Goal: Task Accomplishment & Management: Use online tool/utility

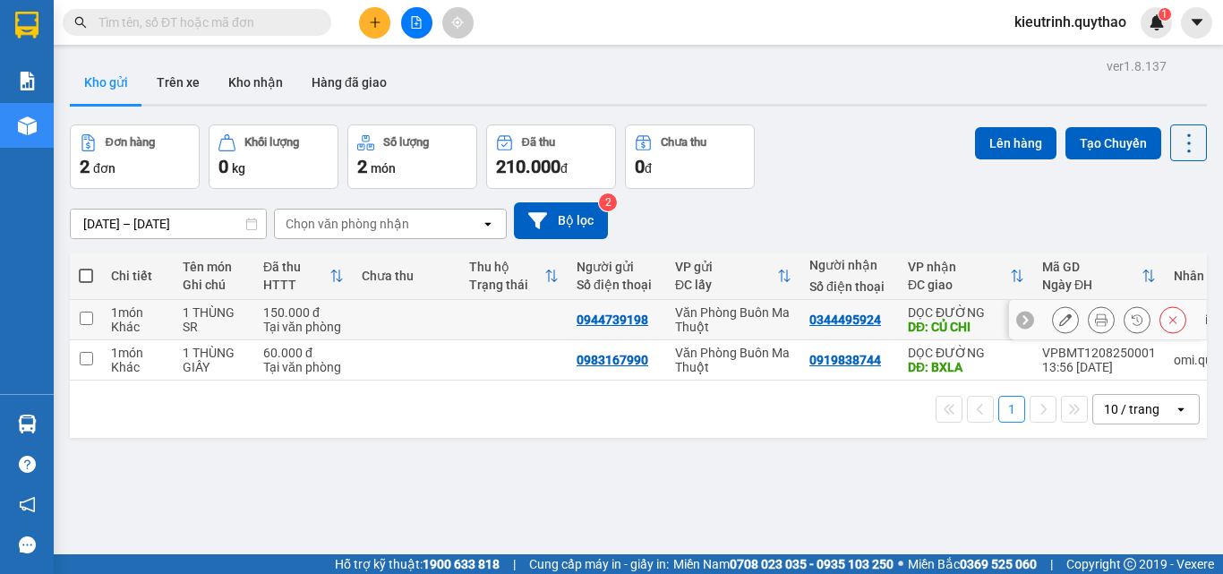
click at [90, 322] on input "checkbox" at bounding box center [86, 318] width 13 height 13
checkbox input "true"
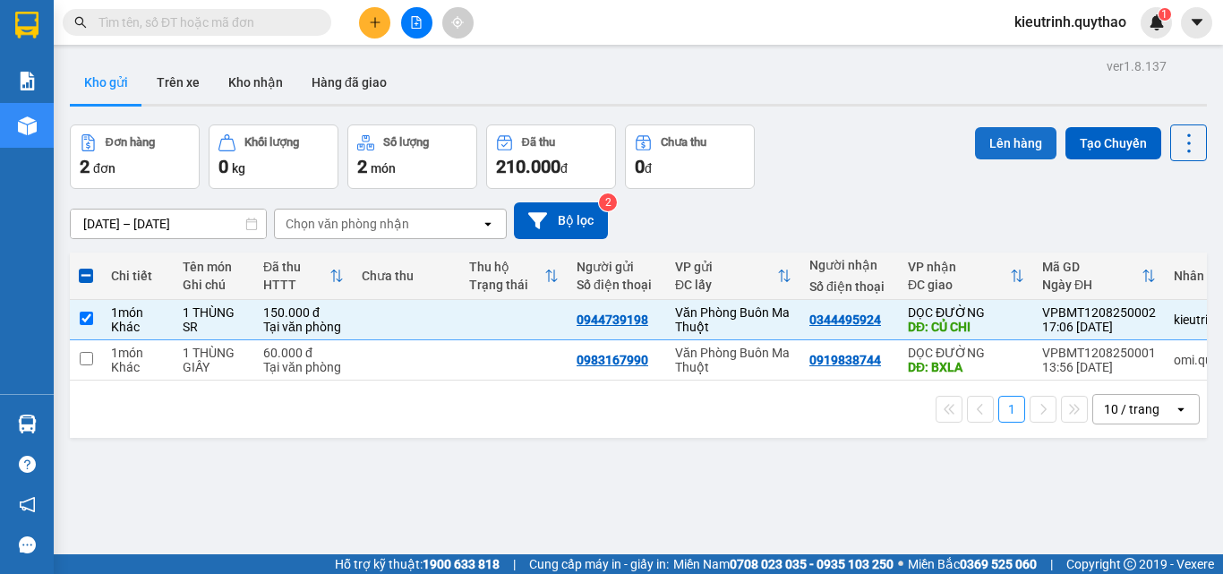
click at [976, 147] on button "Lên hàng" at bounding box center [1015, 143] width 81 height 32
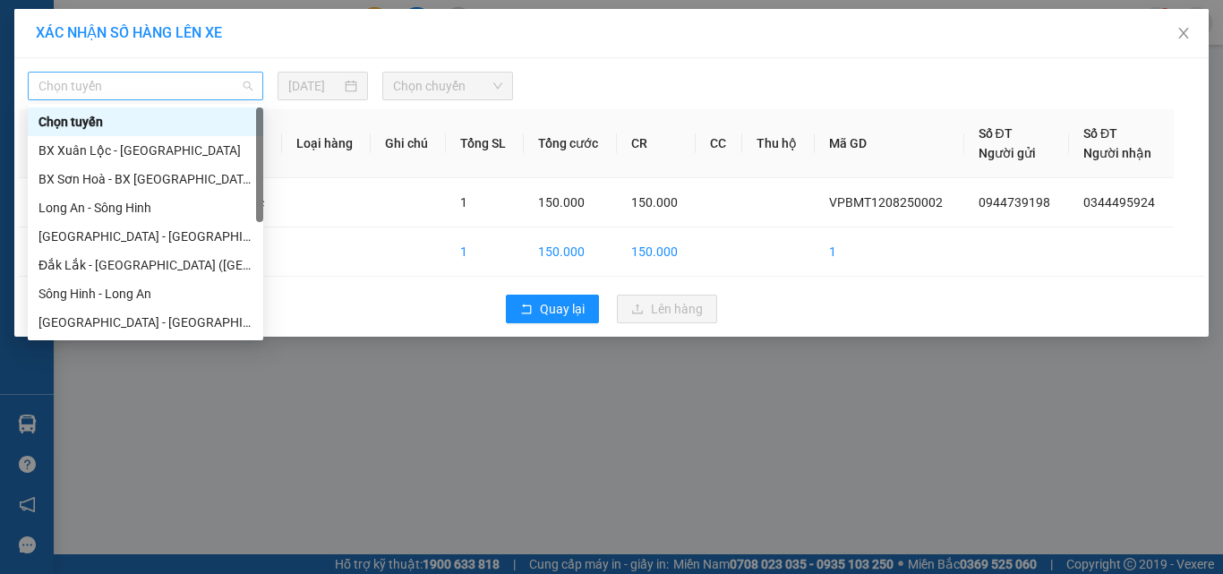
click at [149, 80] on span "Chọn tuyến" at bounding box center [146, 86] width 214 height 27
click at [1186, 33] on icon "close" at bounding box center [1184, 33] width 14 height 14
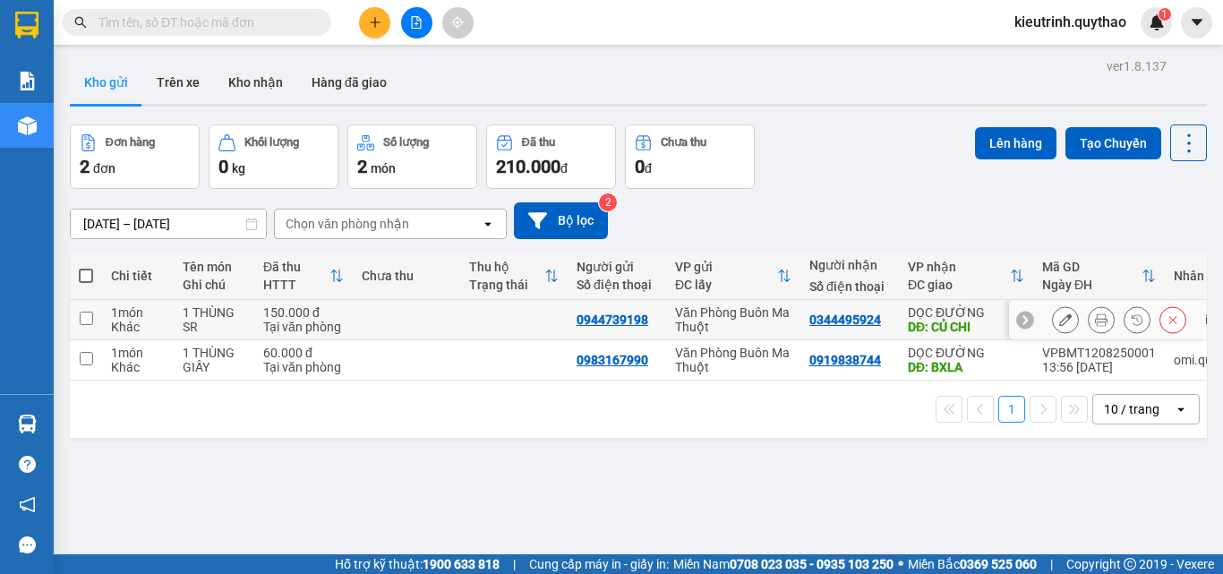
click at [82, 317] on input "checkbox" at bounding box center [86, 318] width 13 height 13
checkbox input "true"
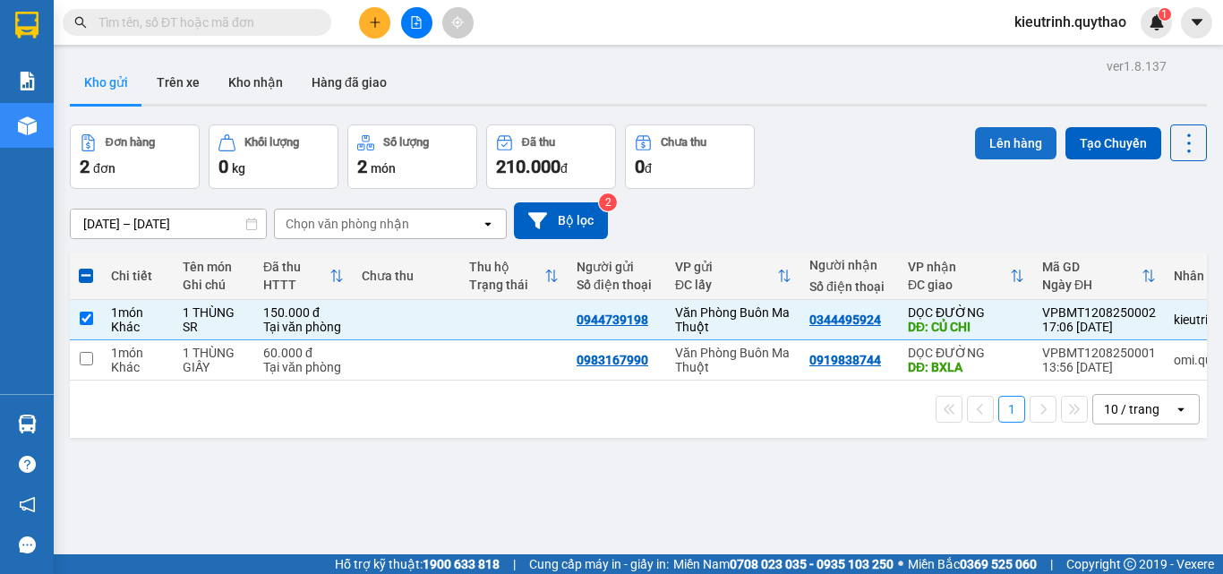
click at [990, 148] on button "Lên hàng" at bounding box center [1015, 143] width 81 height 32
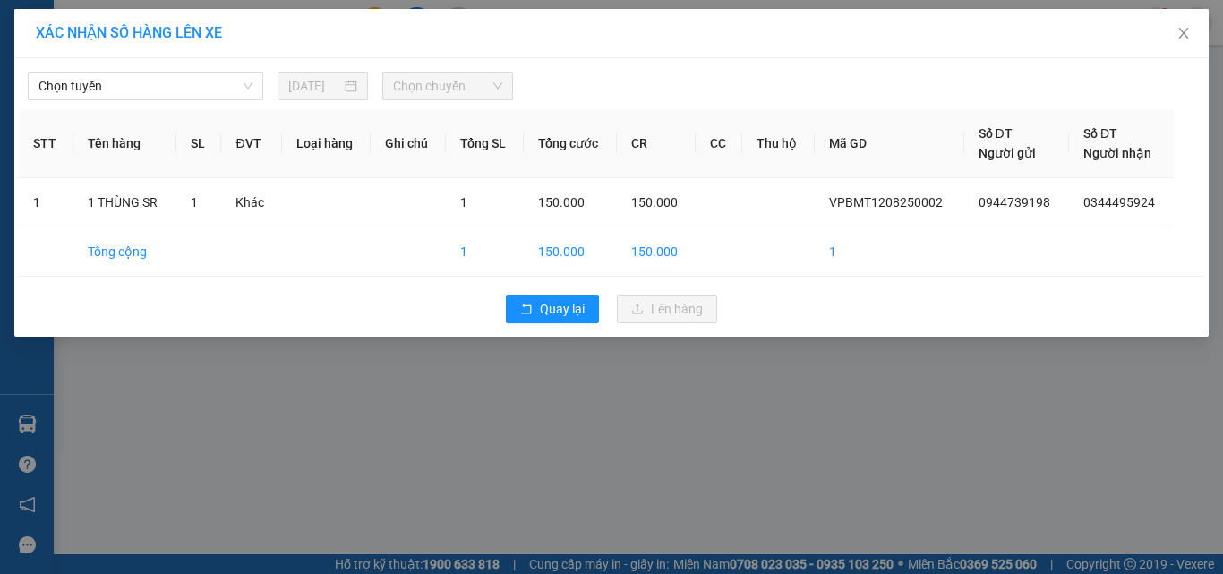
click at [192, 104] on body "Kết quả tìm kiếm ( 0 ) Bộ lọc No Data kieutrinh.quythao 1 Báo cáo Báo cáo dòng …" at bounding box center [611, 287] width 1223 height 574
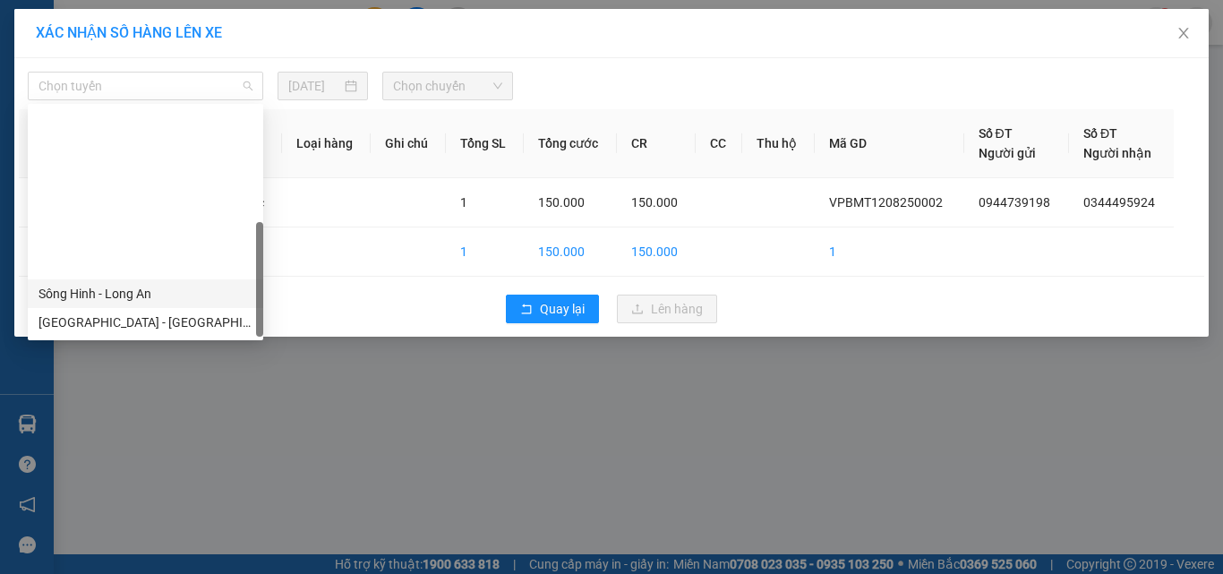
scroll to position [201, 0]
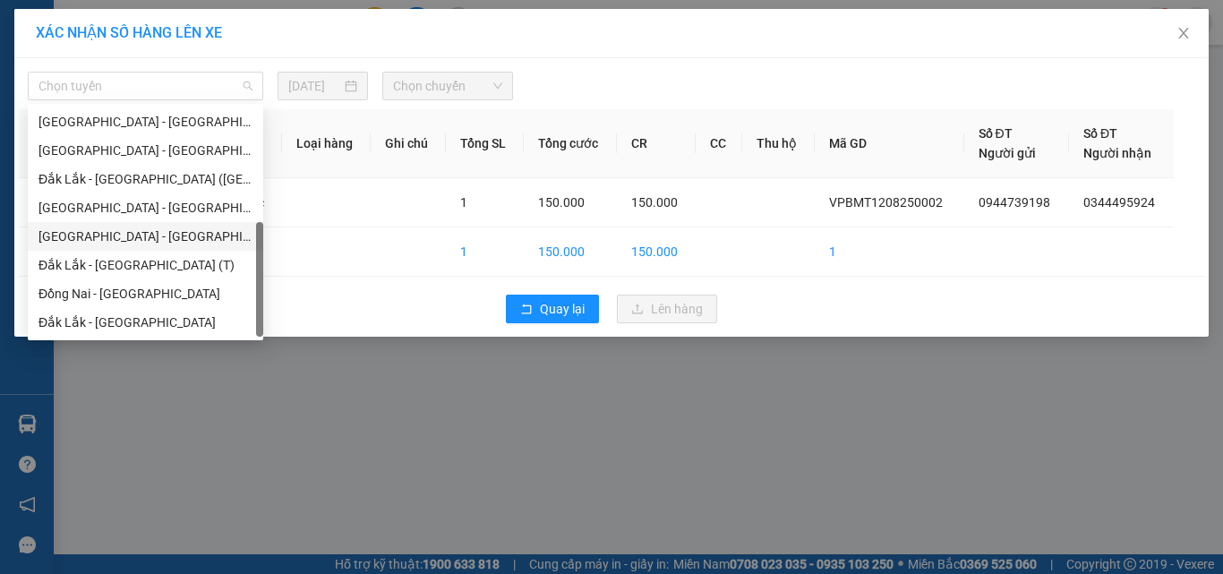
click at [130, 235] on div "[GEOGRAPHIC_DATA] - [GEOGRAPHIC_DATA]" at bounding box center [146, 237] width 214 height 20
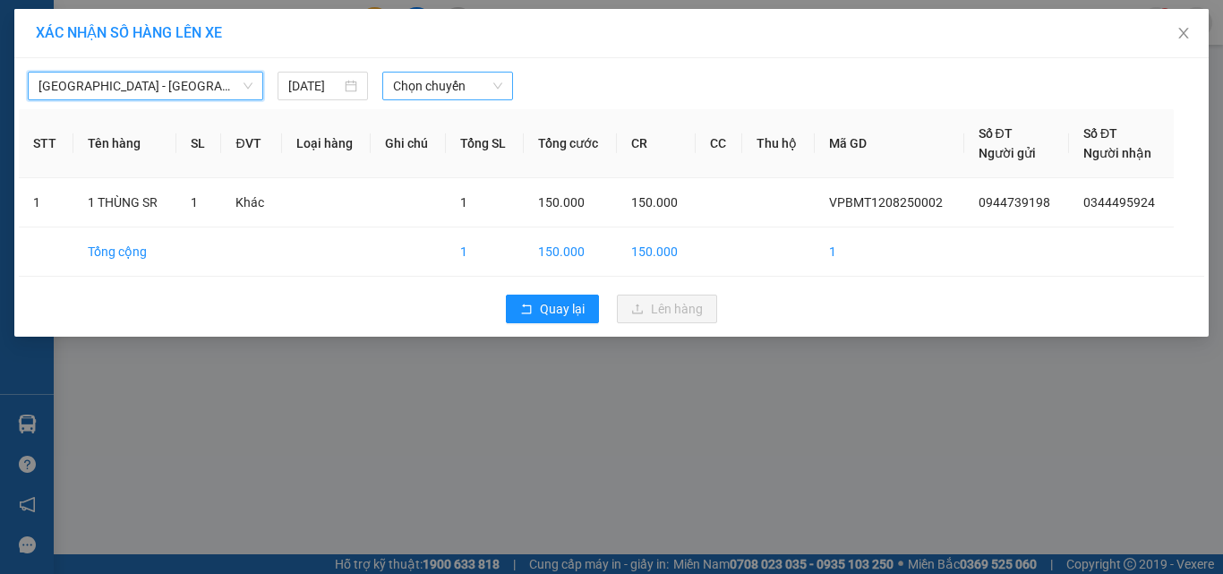
click at [479, 87] on span "Chọn chuyến" at bounding box center [448, 86] width 110 height 27
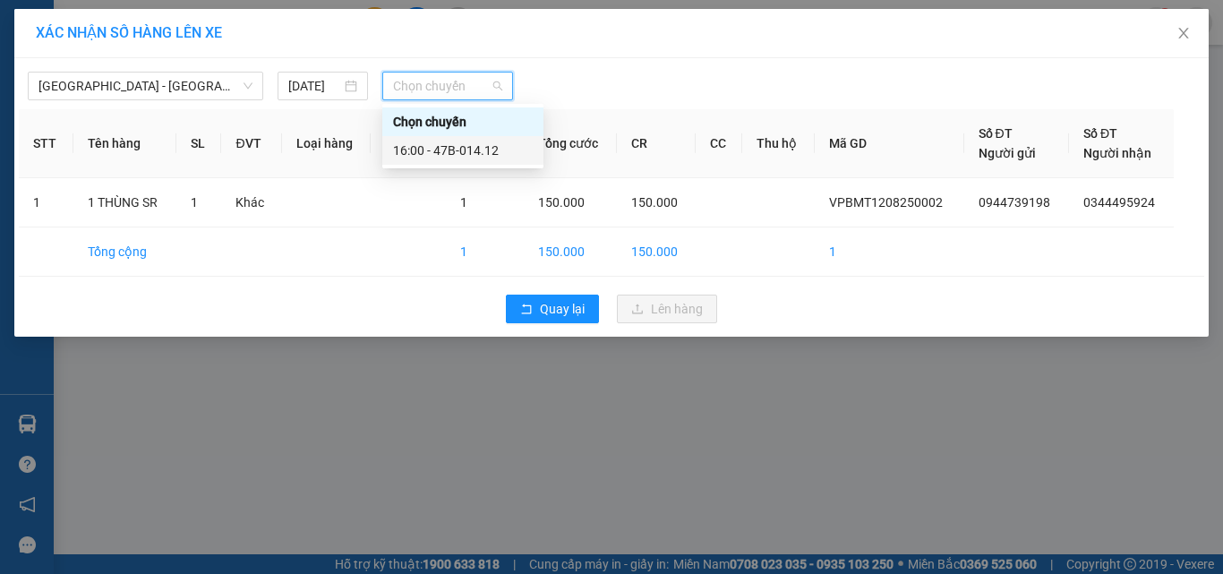
click at [441, 147] on div "16:00 - 47B-014.12" at bounding box center [463, 151] width 140 height 20
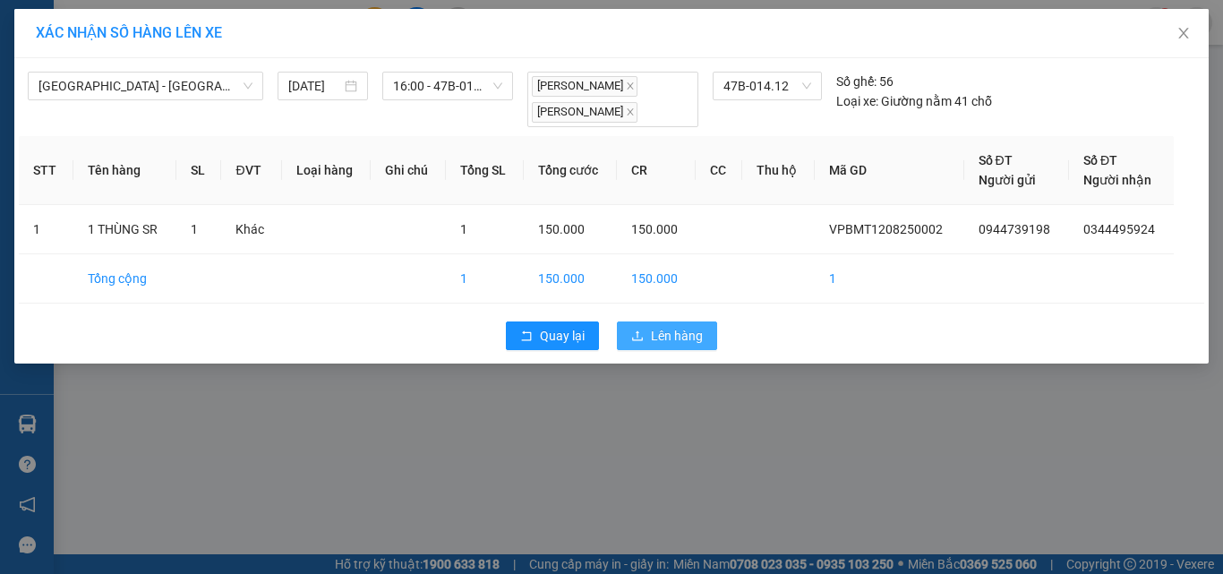
click at [684, 339] on span "Lên hàng" at bounding box center [677, 336] width 52 height 20
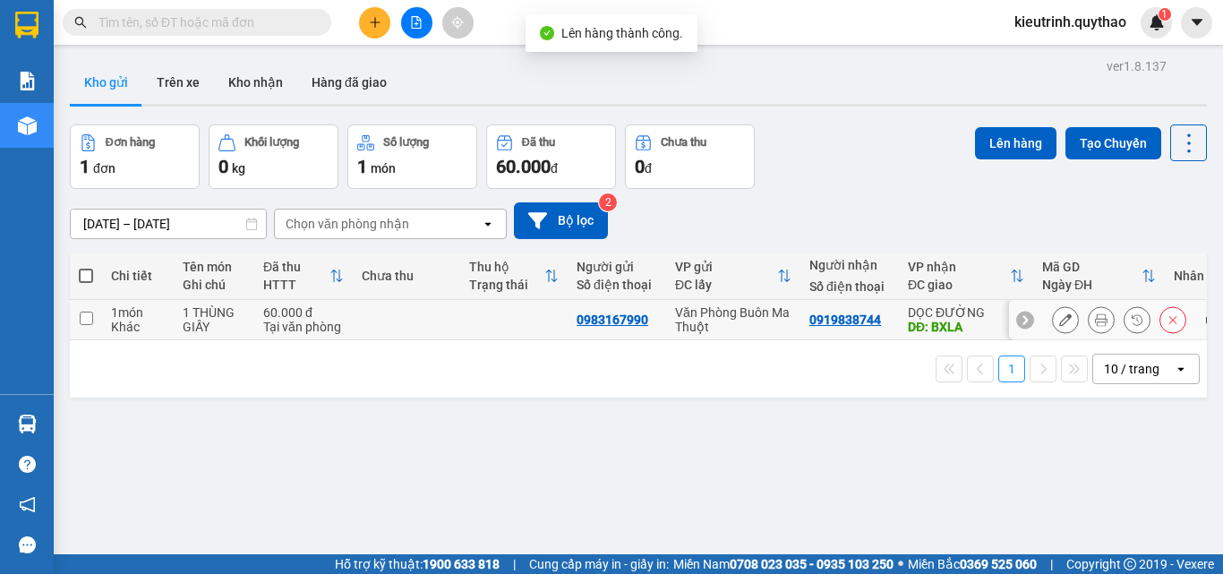
click at [89, 318] on input "checkbox" at bounding box center [86, 318] width 13 height 13
checkbox input "true"
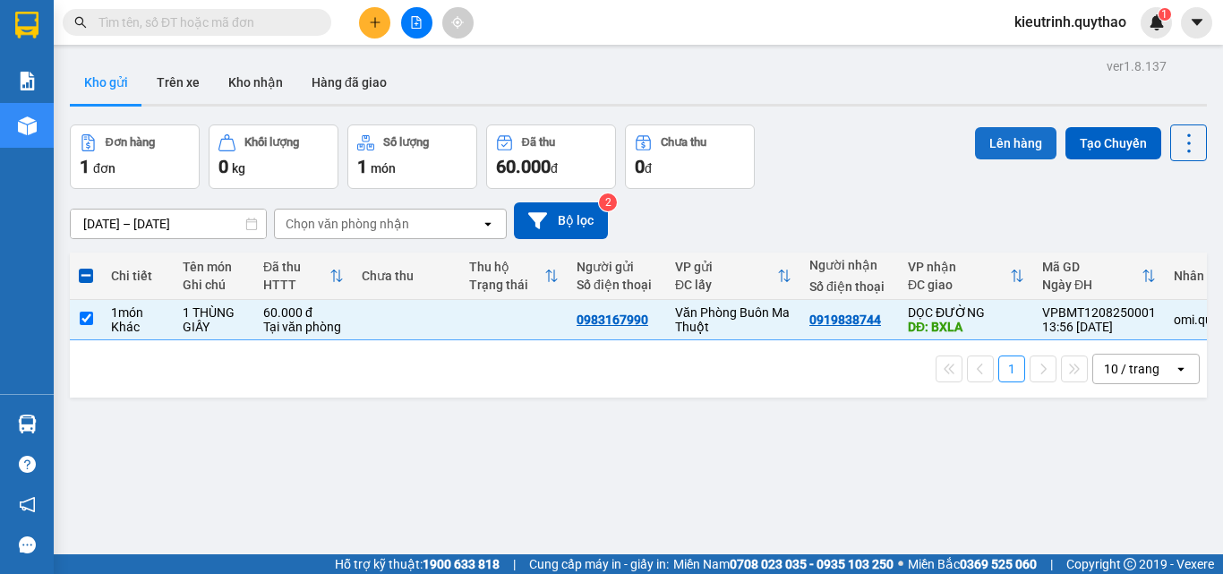
click at [1025, 133] on button "Lên hàng" at bounding box center [1015, 143] width 81 height 32
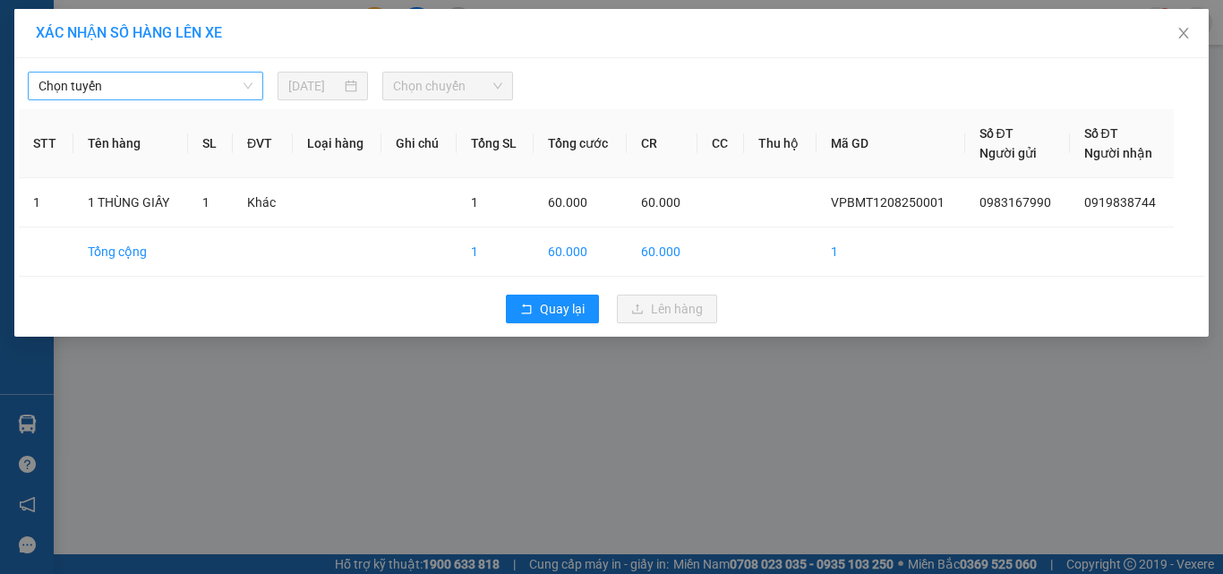
click at [243, 84] on span "Chọn tuyến" at bounding box center [146, 86] width 214 height 27
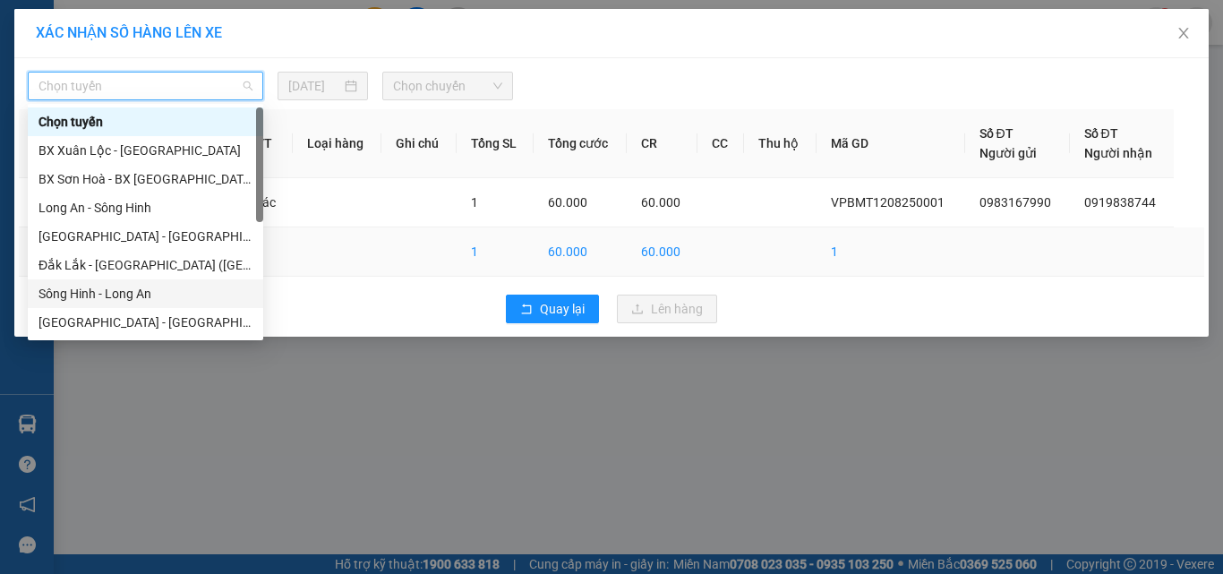
drag, startPoint x: 115, startPoint y: 287, endPoint x: 150, endPoint y: 275, distance: 37.7
click at [116, 287] on div "Sông Hinh - Long An" at bounding box center [146, 294] width 214 height 20
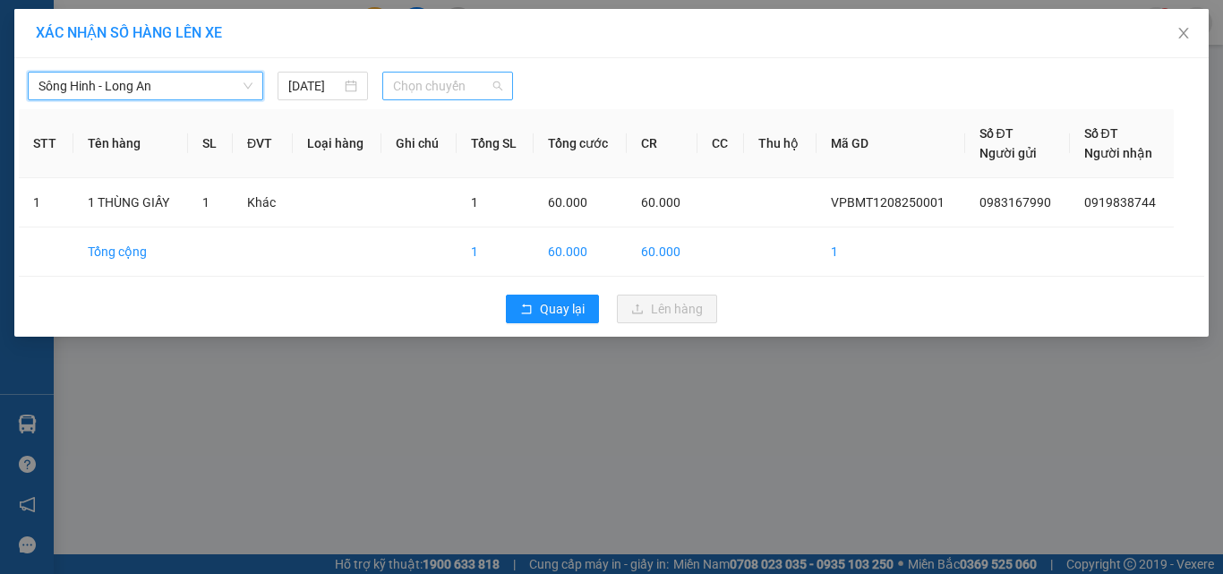
click at [467, 81] on span "Chọn chuyến" at bounding box center [448, 86] width 110 height 27
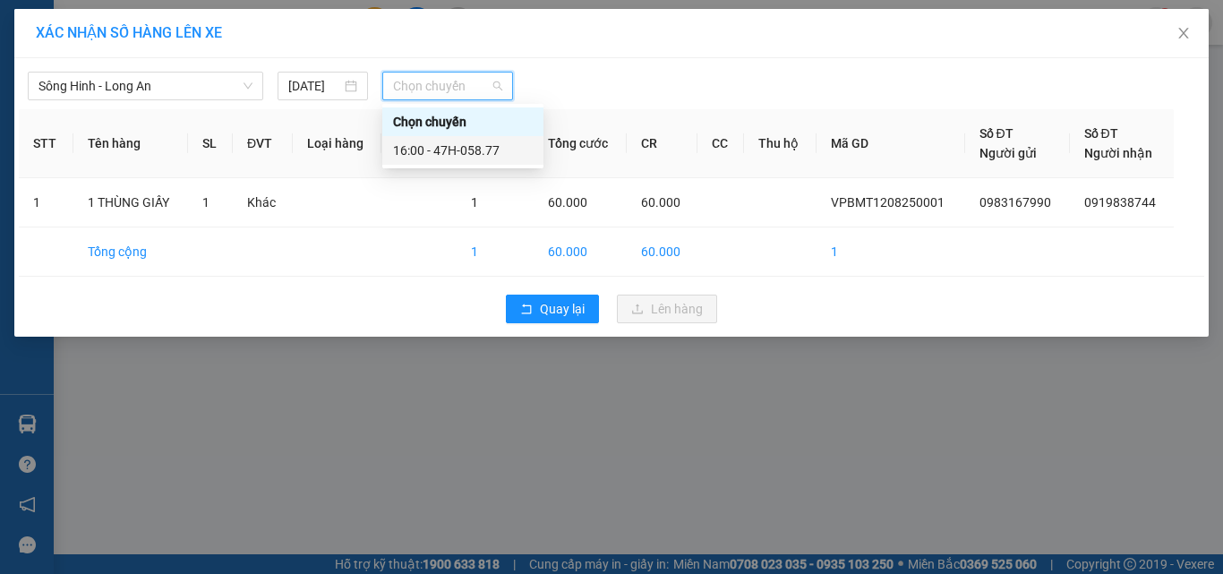
drag, startPoint x: 452, startPoint y: 144, endPoint x: 526, endPoint y: 216, distance: 102.6
click at [456, 148] on div "16:00 - 47H-058.77" at bounding box center [463, 151] width 140 height 20
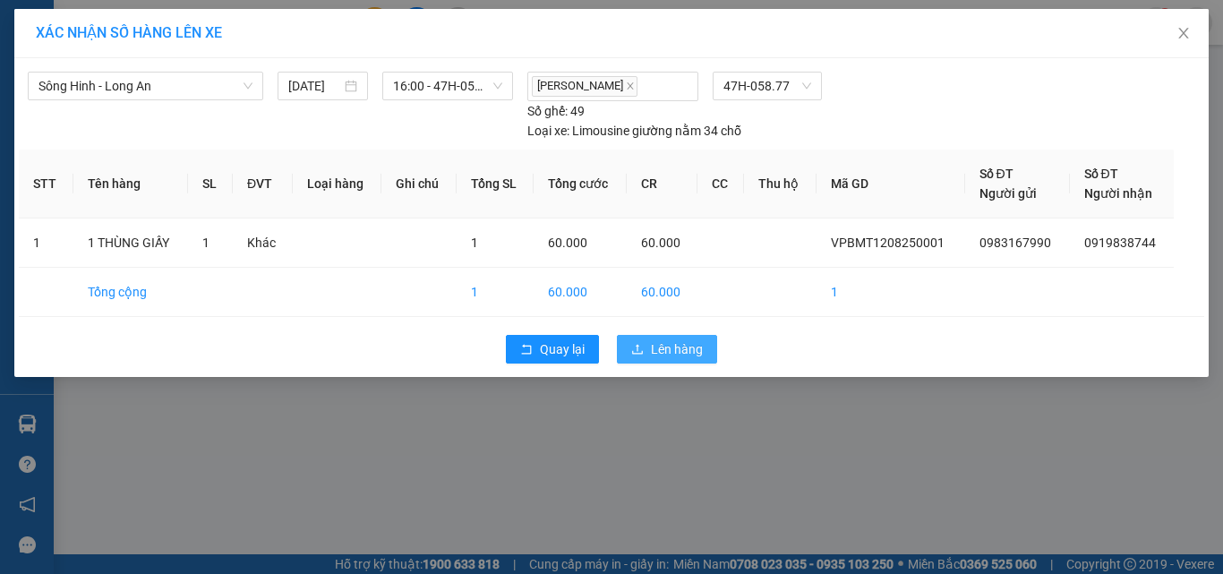
click at [691, 341] on span "Lên hàng" at bounding box center [677, 349] width 52 height 20
